Goal: Information Seeking & Learning: Learn about a topic

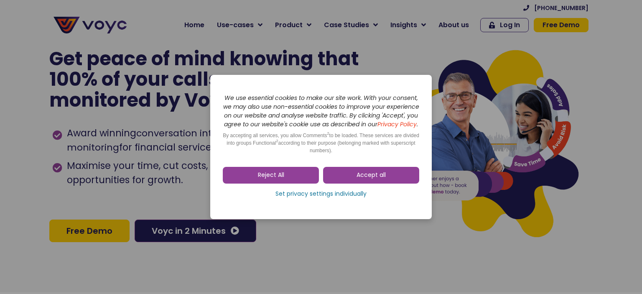
click at [275, 173] on link "Reject All" at bounding box center [271, 175] width 96 height 17
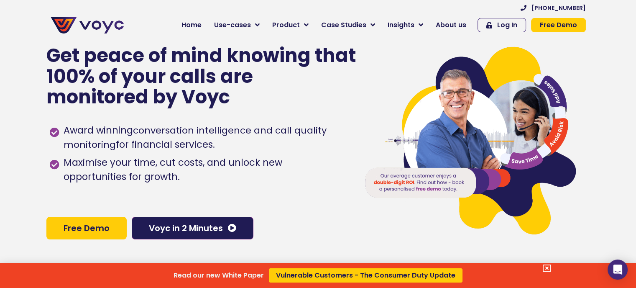
click at [461, 24] on div "Read our new White Paper Vulnerable Customers - The Consumer Duty Update" at bounding box center [318, 144] width 636 height 288
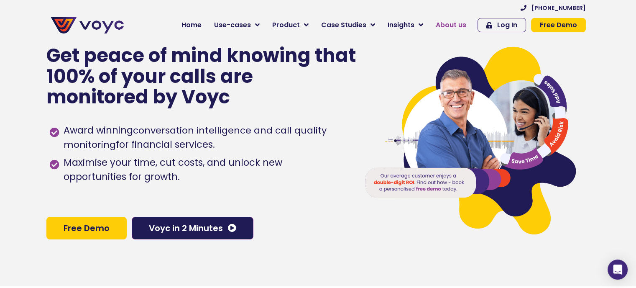
click at [466, 22] on span "About us" at bounding box center [451, 25] width 31 height 10
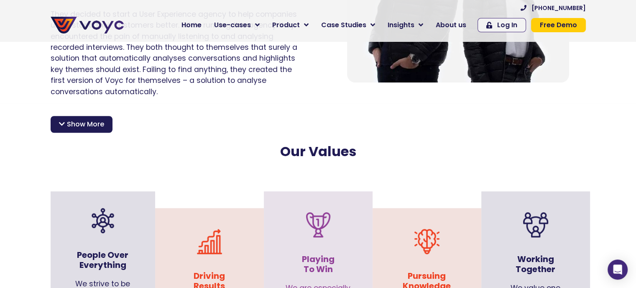
scroll to position [678, 0]
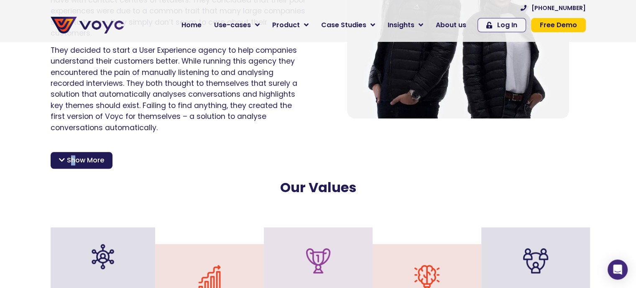
click at [73, 156] on div "Show More" at bounding box center [82, 160] width 62 height 17
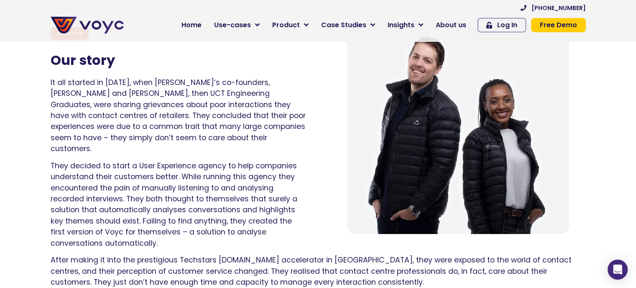
scroll to position [552, 0]
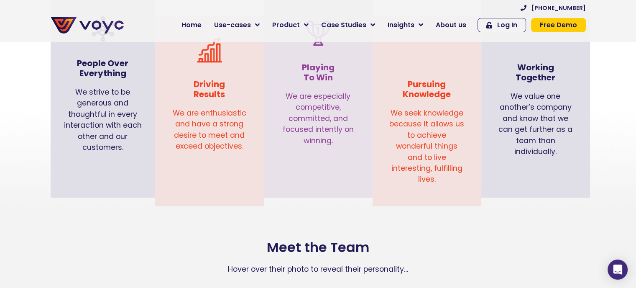
scroll to position [920, 0]
